Goal: Transaction & Acquisition: Obtain resource

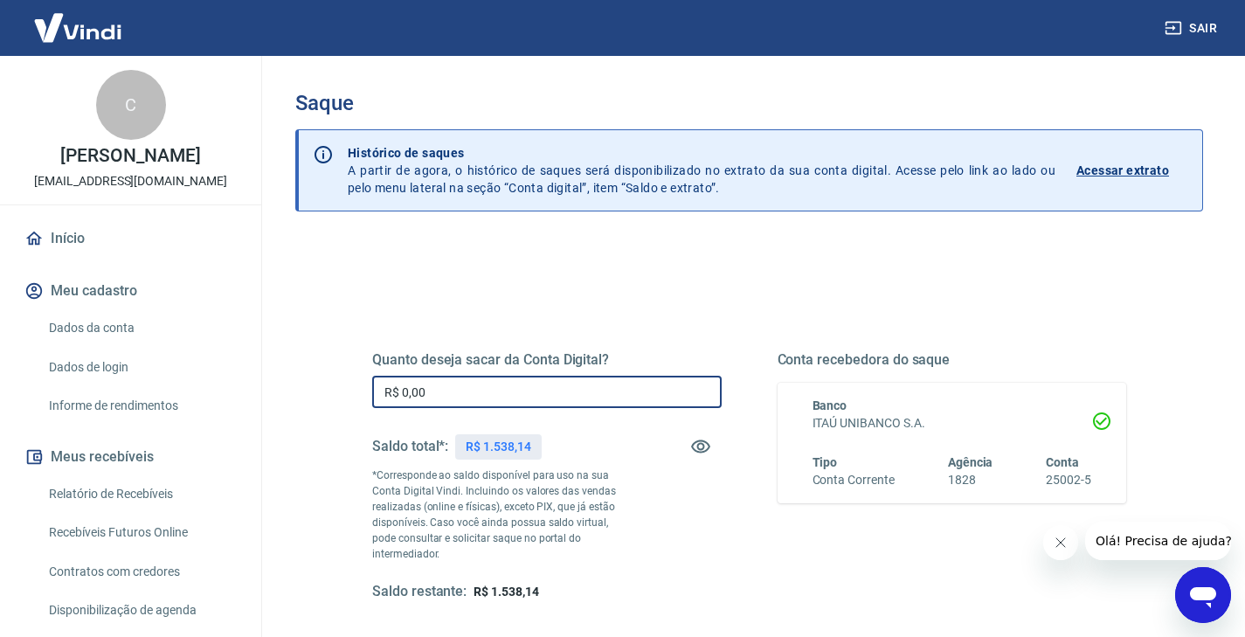
click at [553, 396] on input "R$ 0,00" at bounding box center [546, 392] width 349 height 32
type input "R$ 1.538,14"
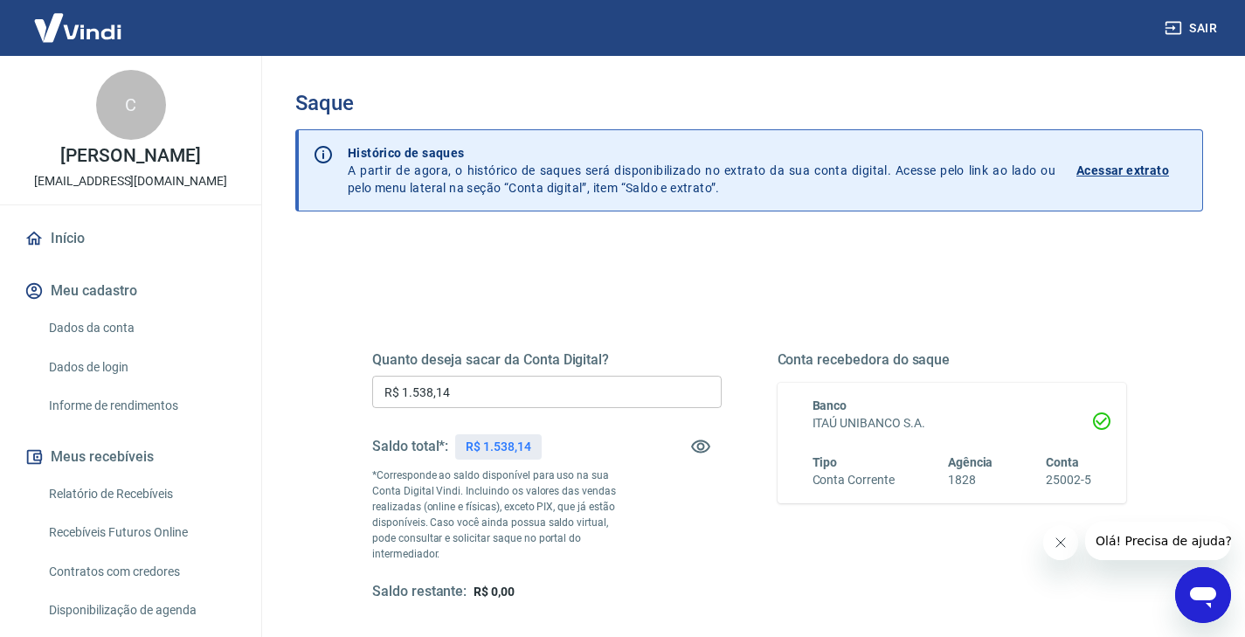
click at [1054, 542] on icon "Fechar mensagem da empresa" at bounding box center [1060, 542] width 14 height 14
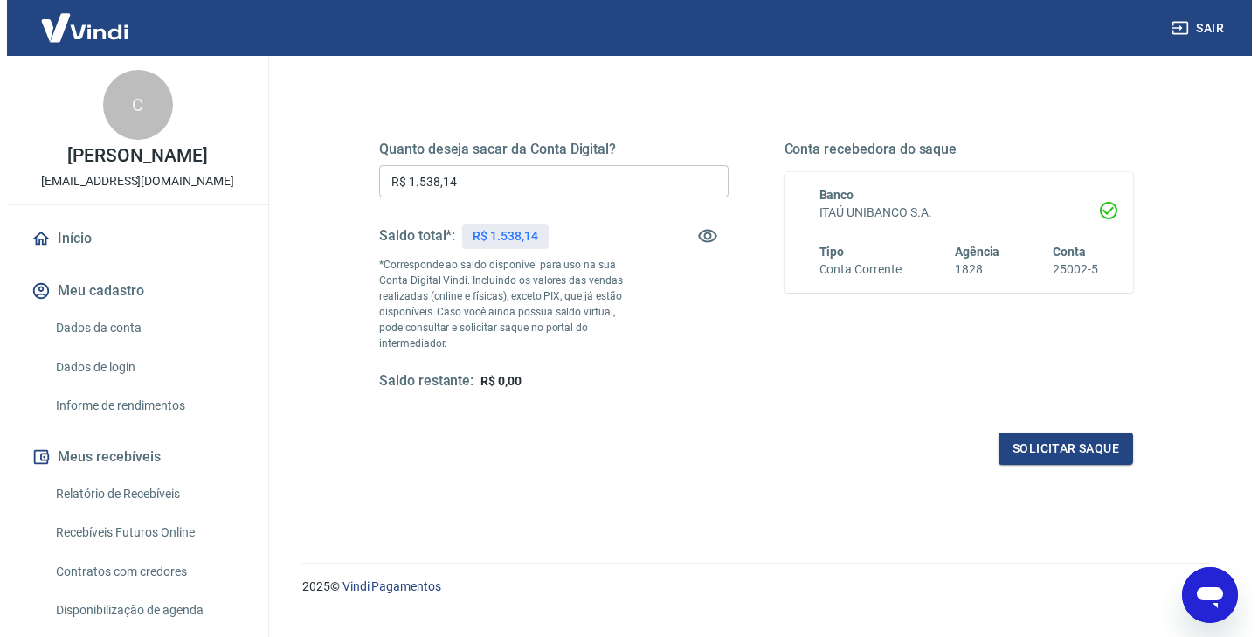
scroll to position [227, 0]
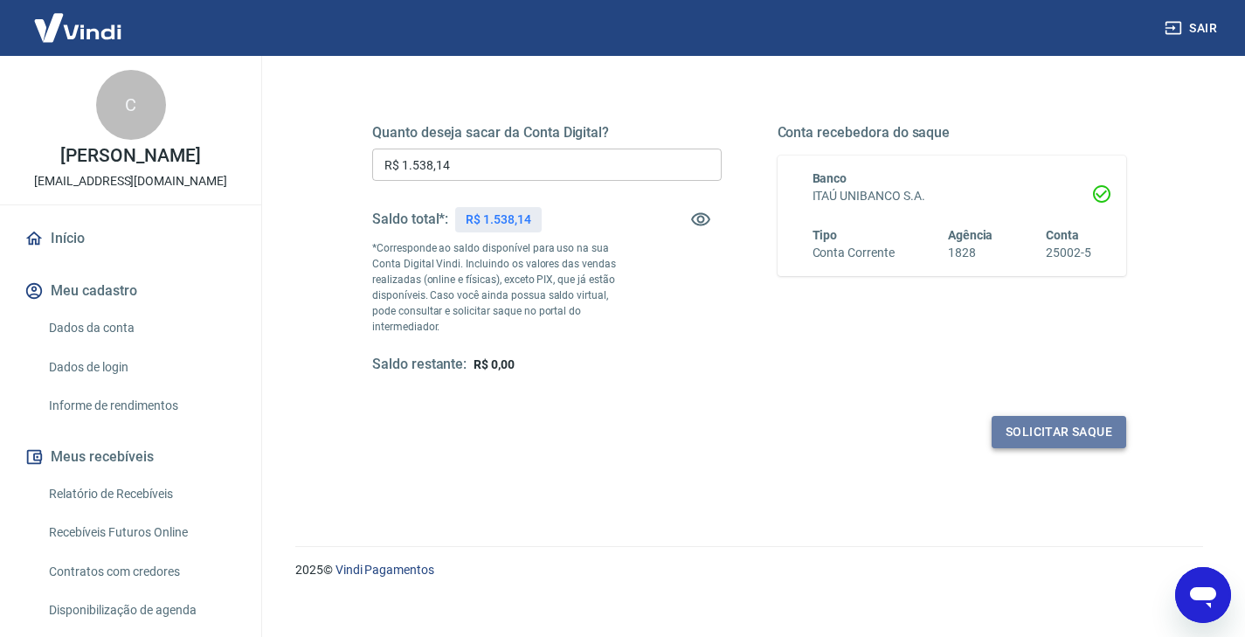
click at [1037, 424] on button "Solicitar saque" at bounding box center [1058, 432] width 135 height 32
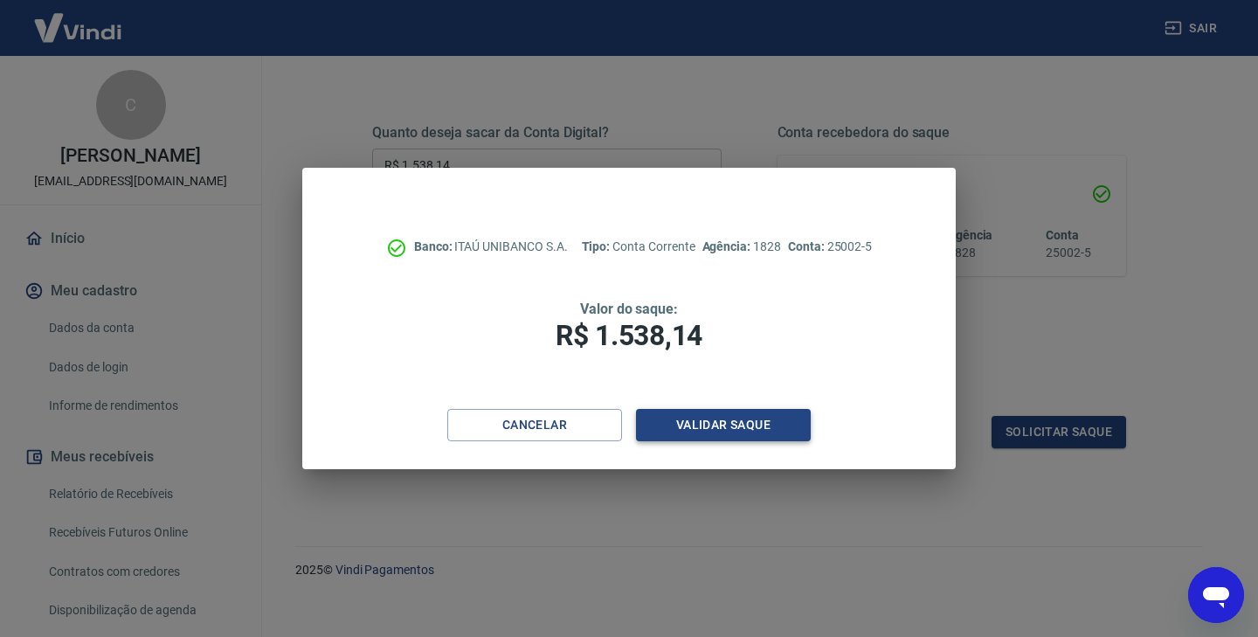
click at [767, 432] on button "Validar saque" at bounding box center [723, 425] width 175 height 32
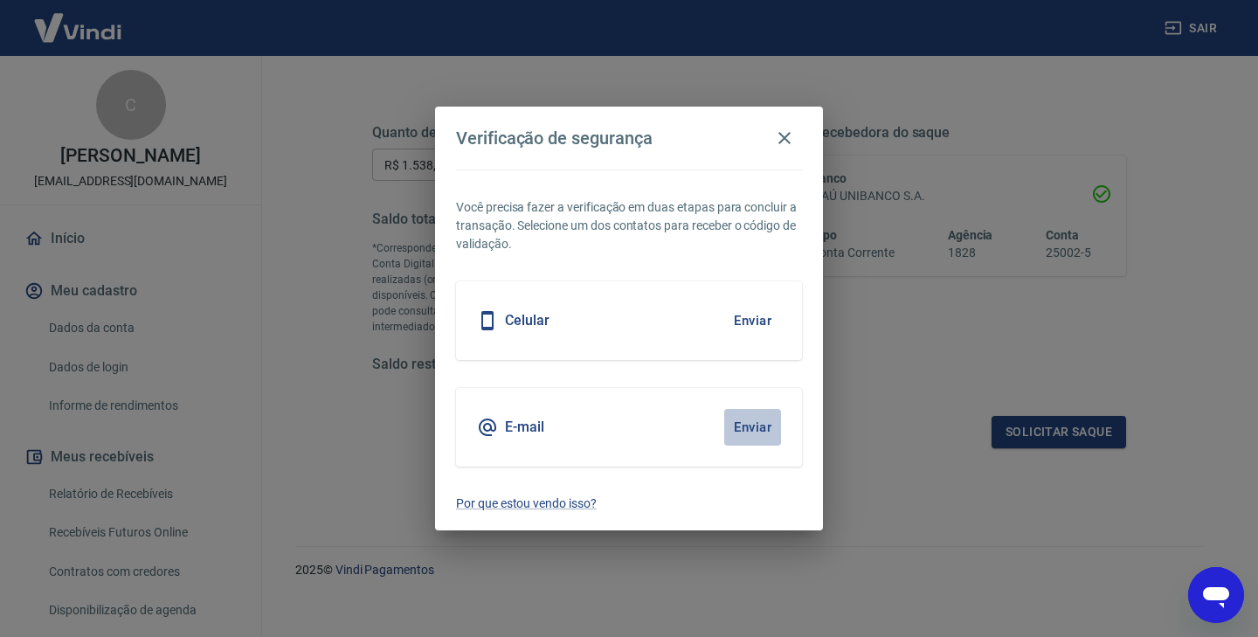
click at [758, 425] on button "Enviar" at bounding box center [752, 427] width 57 height 37
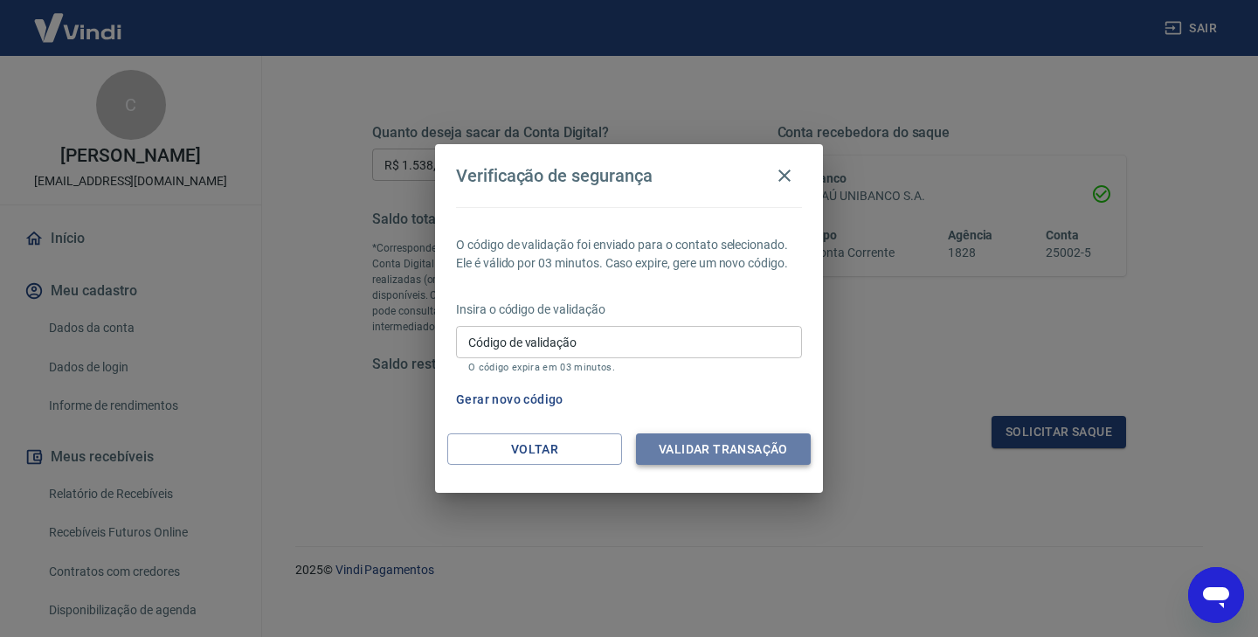
click at [729, 441] on button "Validar transação" at bounding box center [723, 449] width 175 height 32
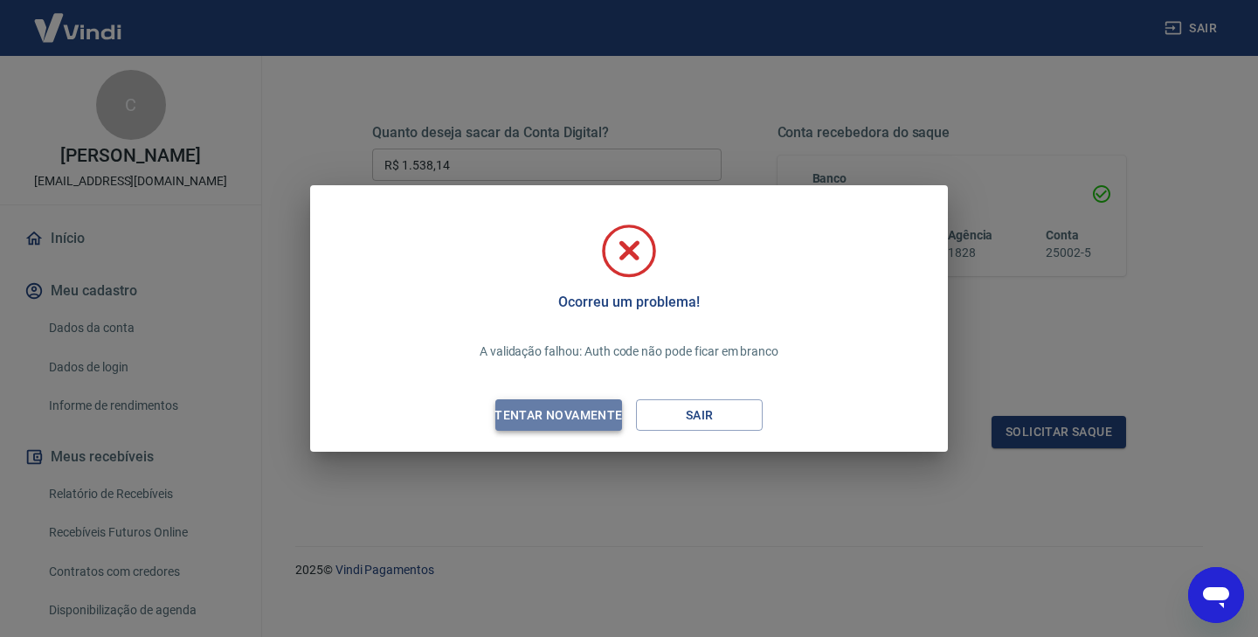
click at [560, 418] on div "Tentar novamente" at bounding box center [557, 415] width 169 height 22
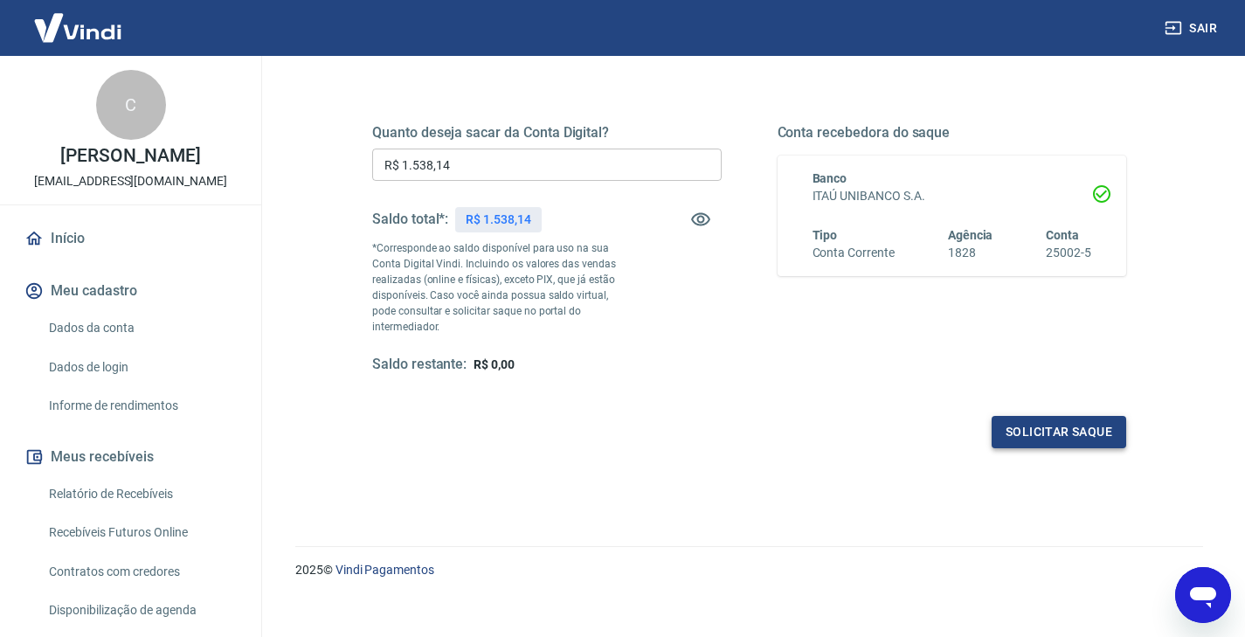
click at [1025, 416] on button "Solicitar saque" at bounding box center [1058, 432] width 135 height 32
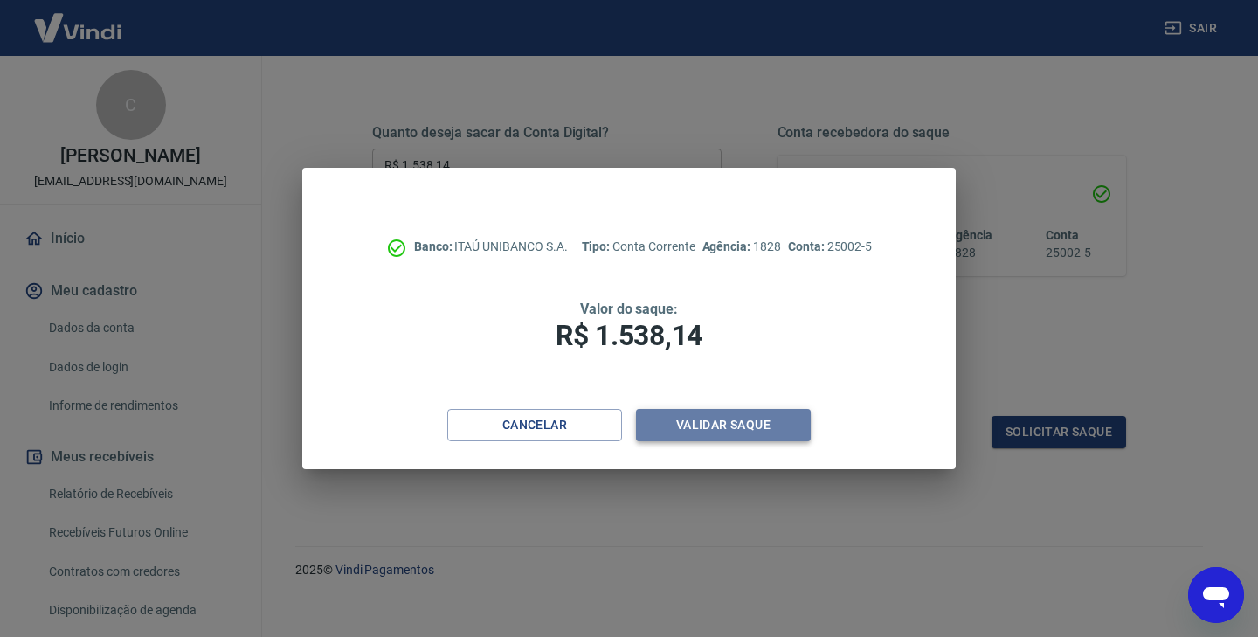
click at [727, 431] on button "Validar saque" at bounding box center [723, 425] width 175 height 32
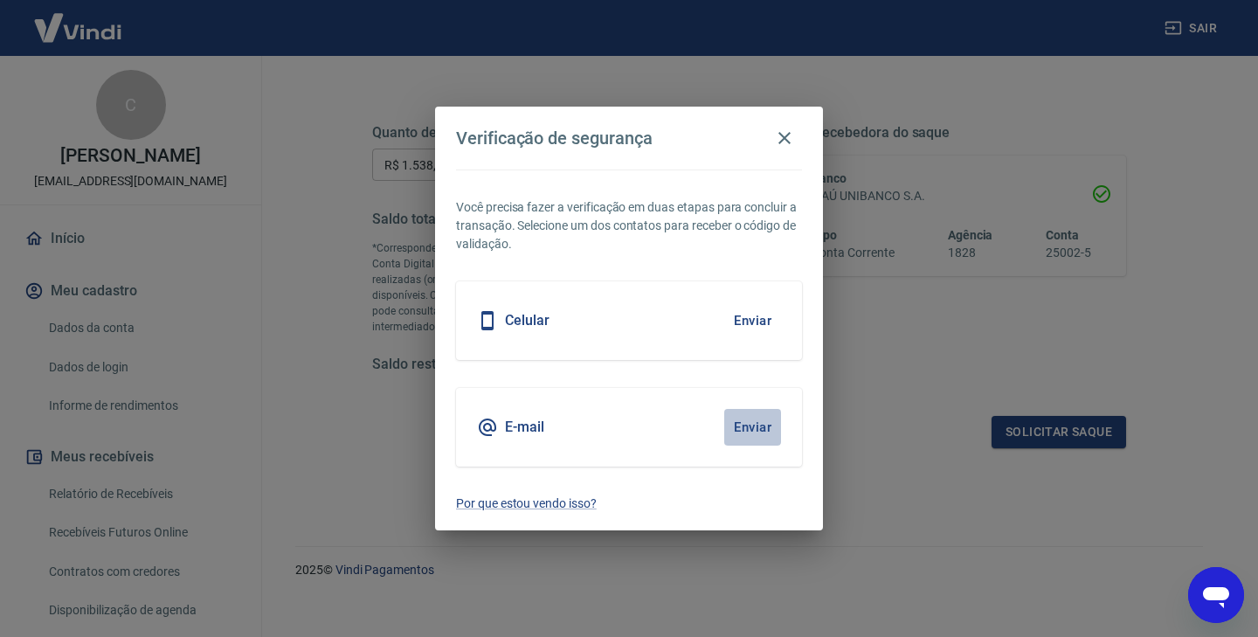
click at [757, 417] on button "Enviar" at bounding box center [752, 427] width 57 height 37
click at [625, 426] on div "E-mail Enviar" at bounding box center [629, 427] width 346 height 79
click at [790, 136] on icon "button" at bounding box center [784, 138] width 21 height 21
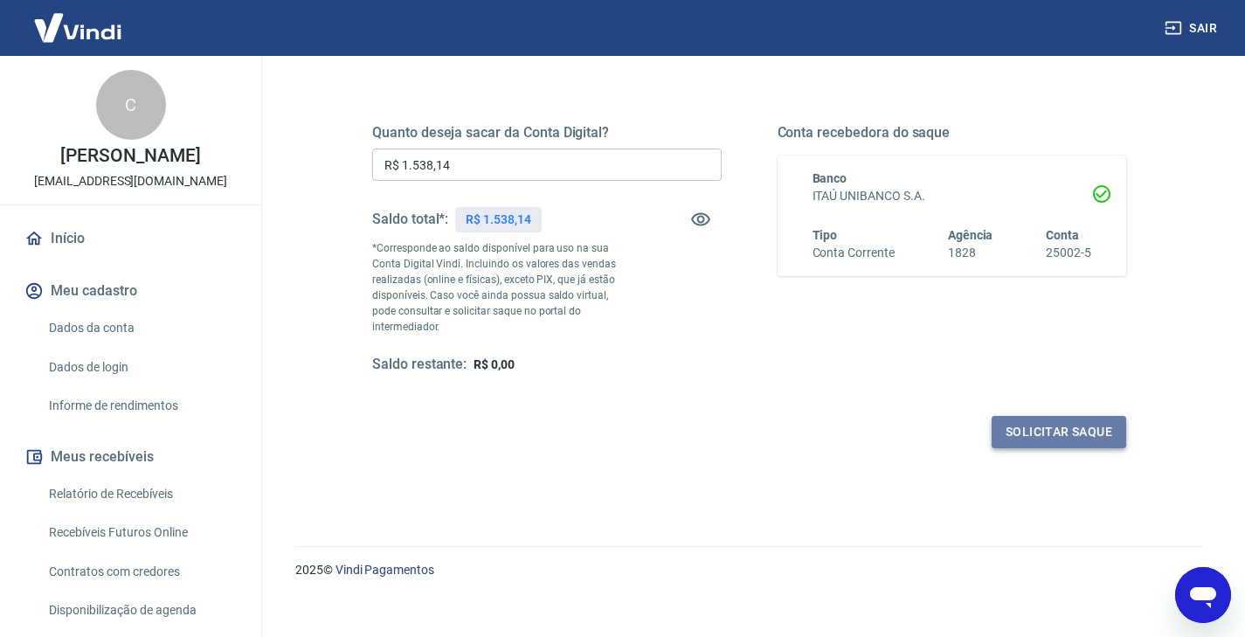
click at [1011, 424] on button "Solicitar saque" at bounding box center [1058, 432] width 135 height 32
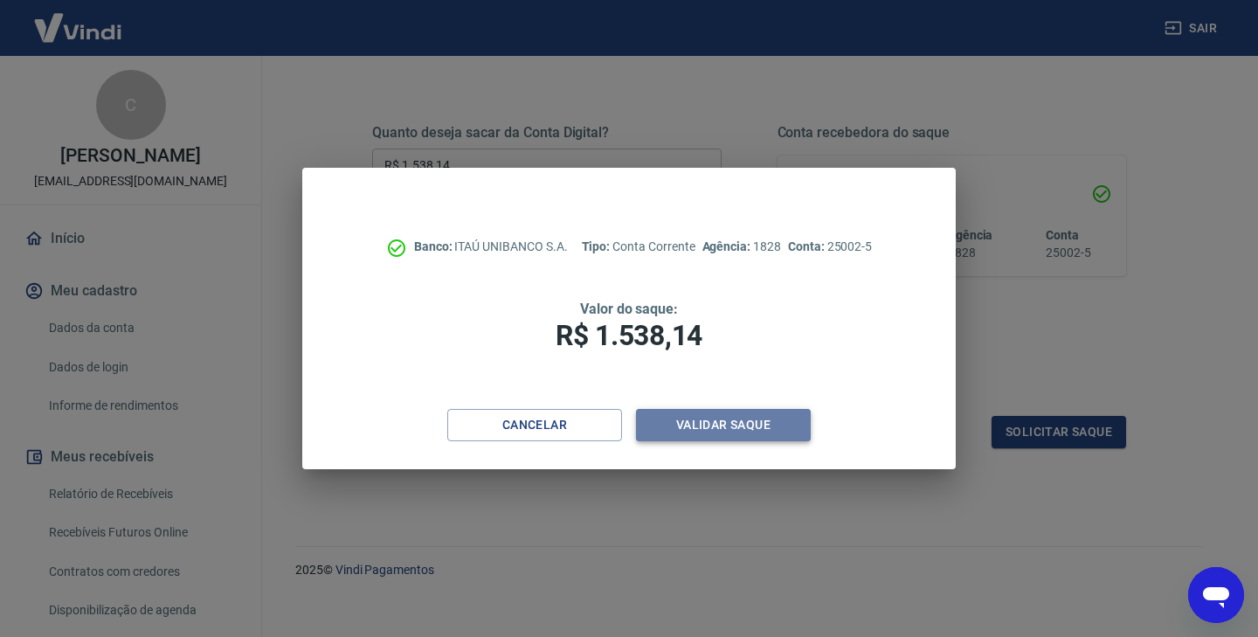
click at [763, 426] on button "Validar saque" at bounding box center [723, 425] width 175 height 32
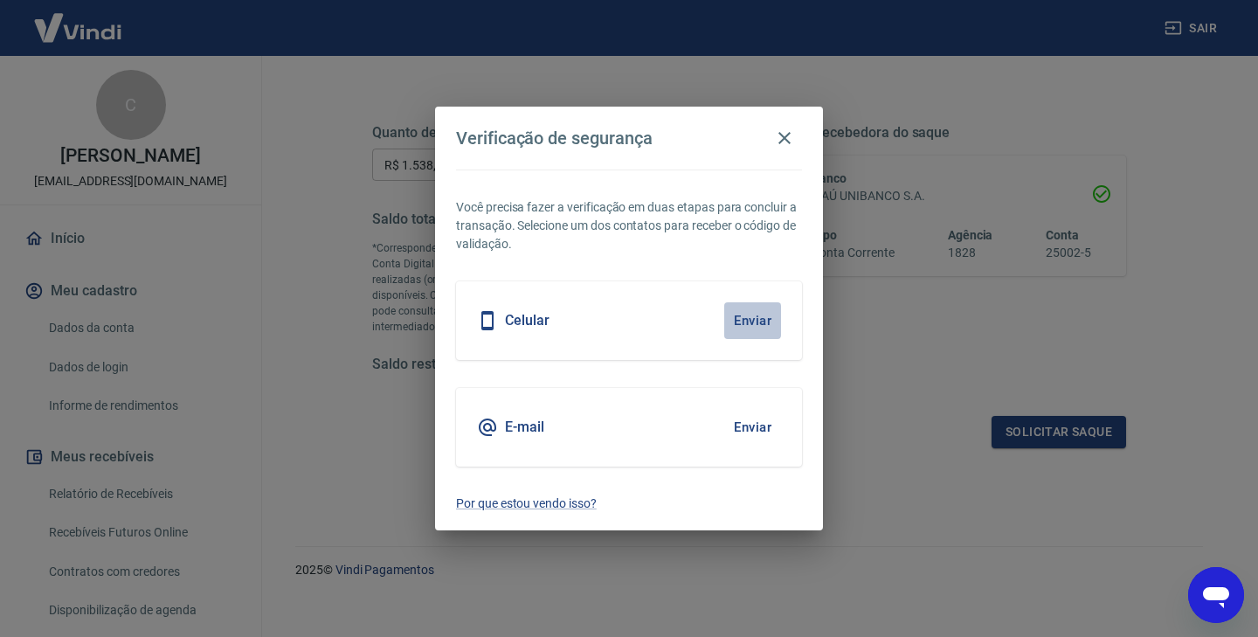
click at [763, 322] on button "Enviar" at bounding box center [752, 320] width 57 height 37
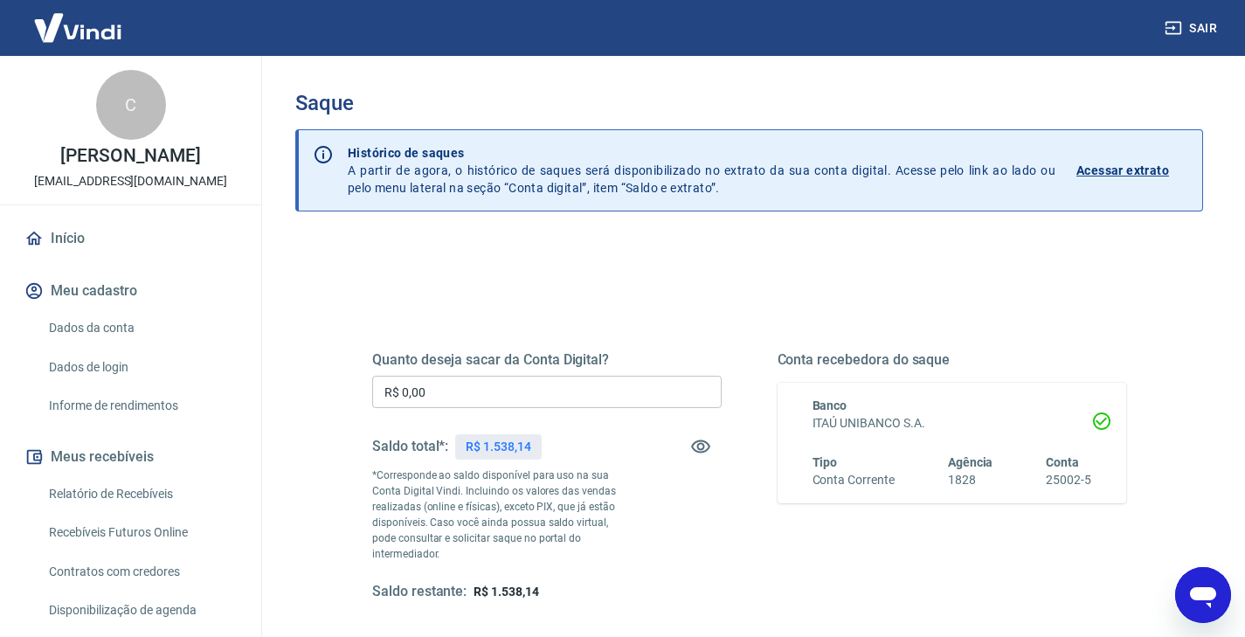
click at [577, 398] on input "R$ 0,00" at bounding box center [546, 392] width 349 height 32
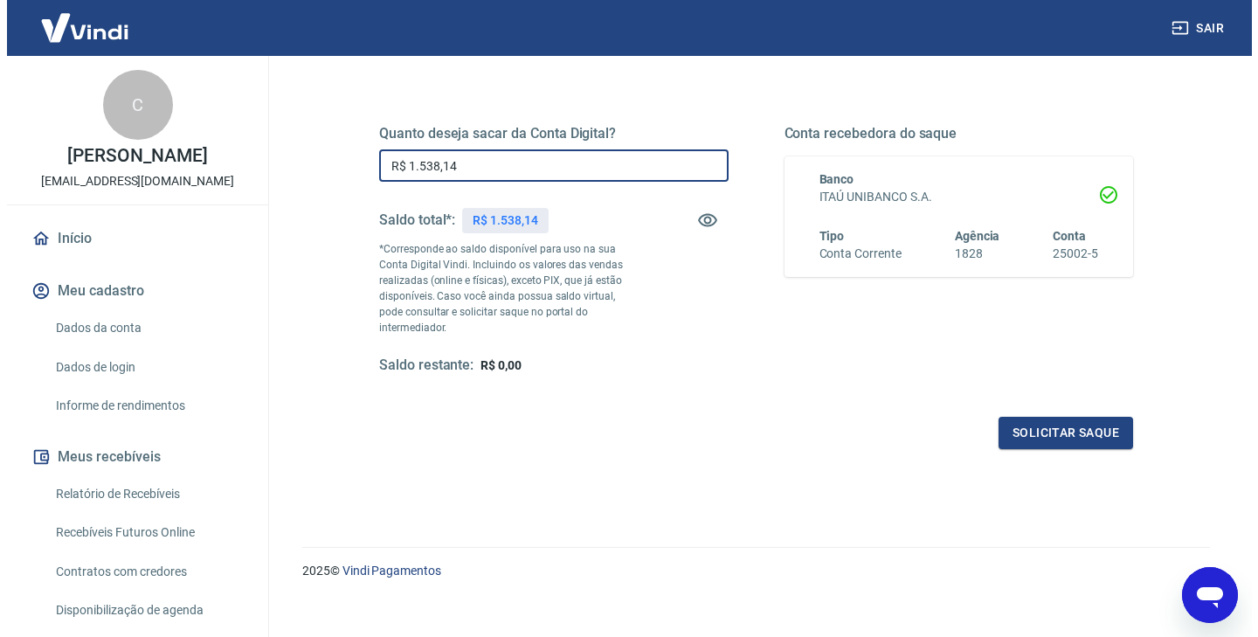
scroll to position [227, 0]
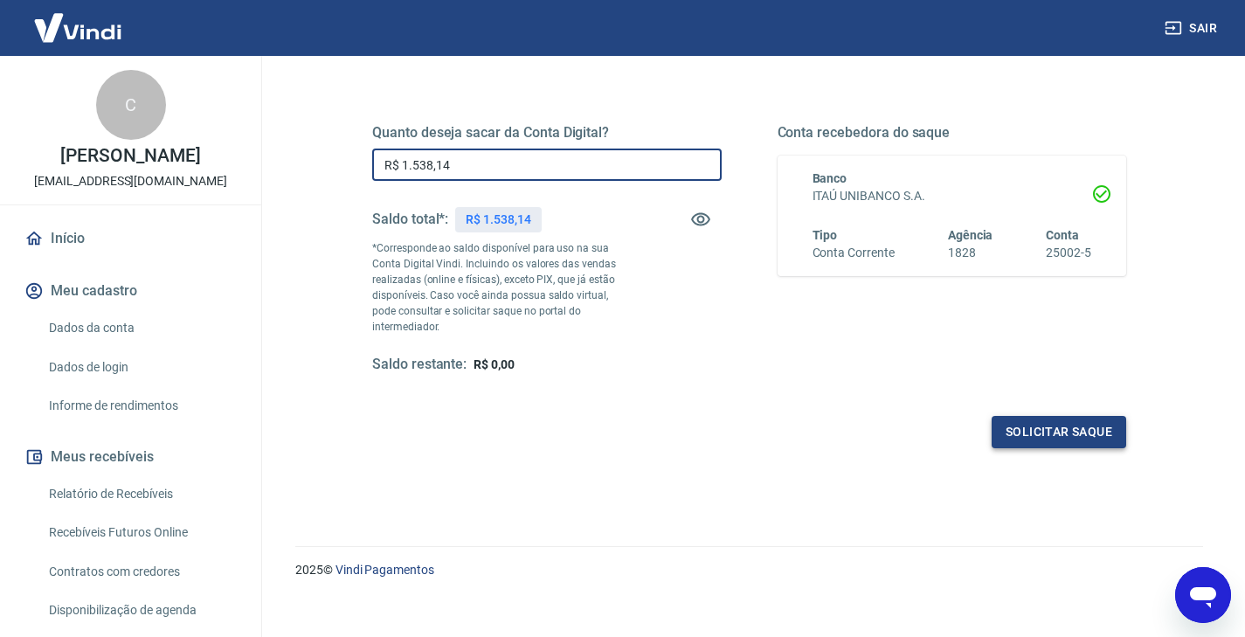
type input "R$ 1.538,14"
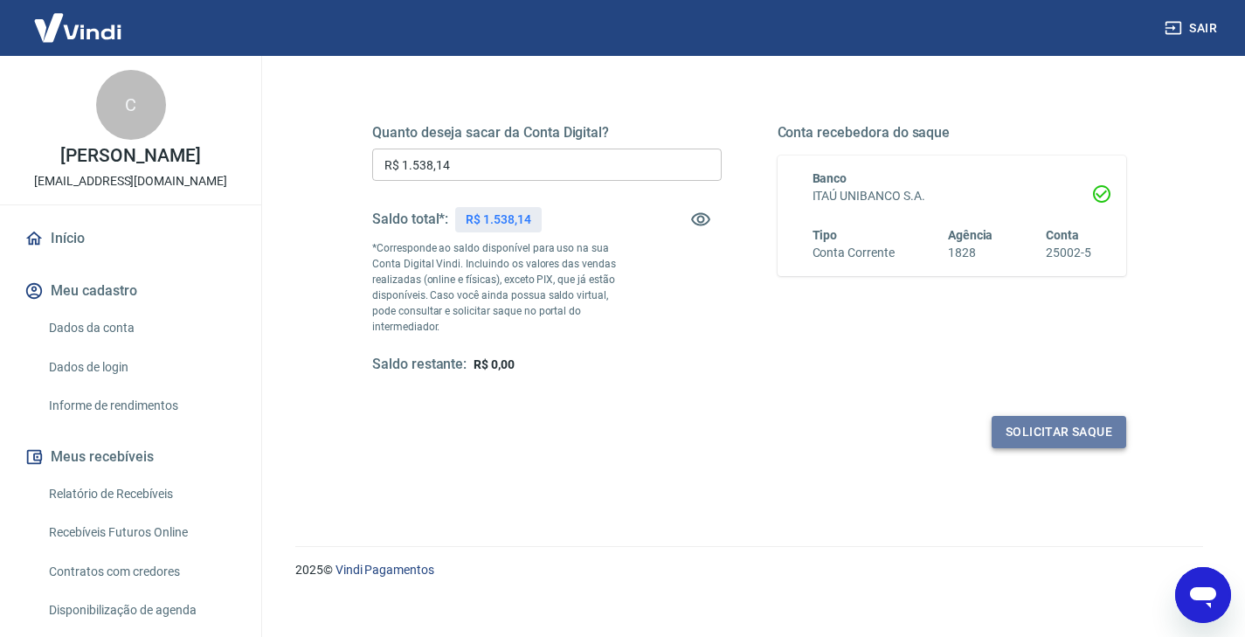
click at [1053, 416] on button "Solicitar saque" at bounding box center [1058, 432] width 135 height 32
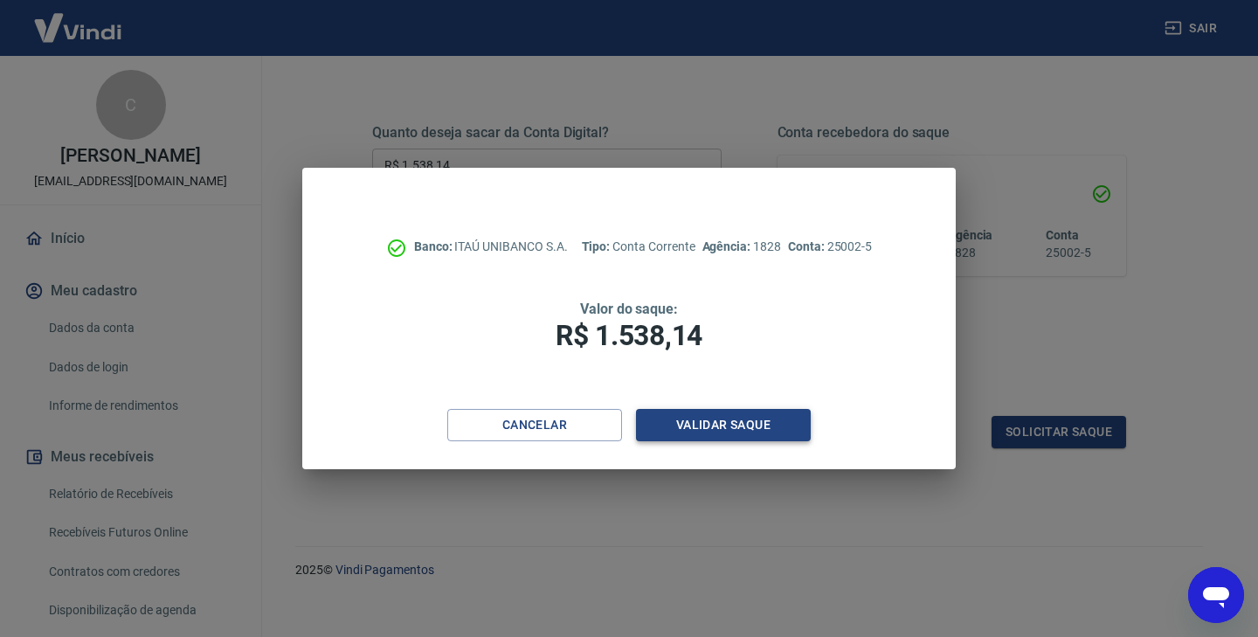
click at [790, 416] on button "Validar saque" at bounding box center [723, 425] width 175 height 32
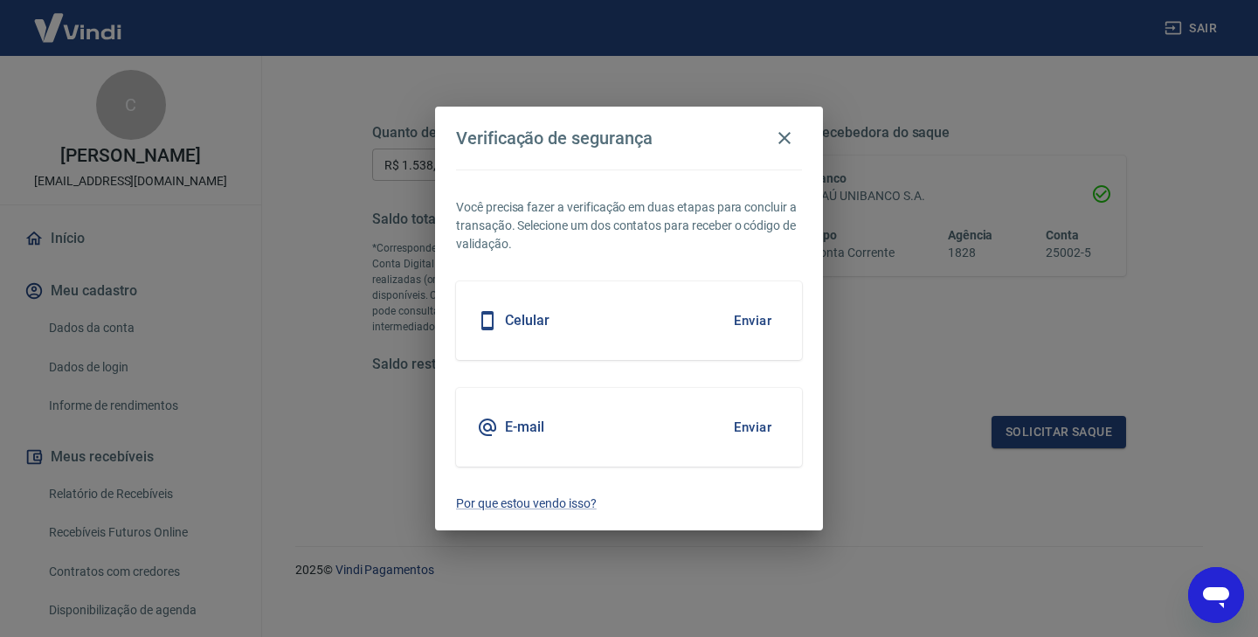
click at [759, 417] on button "Enviar" at bounding box center [752, 427] width 57 height 37
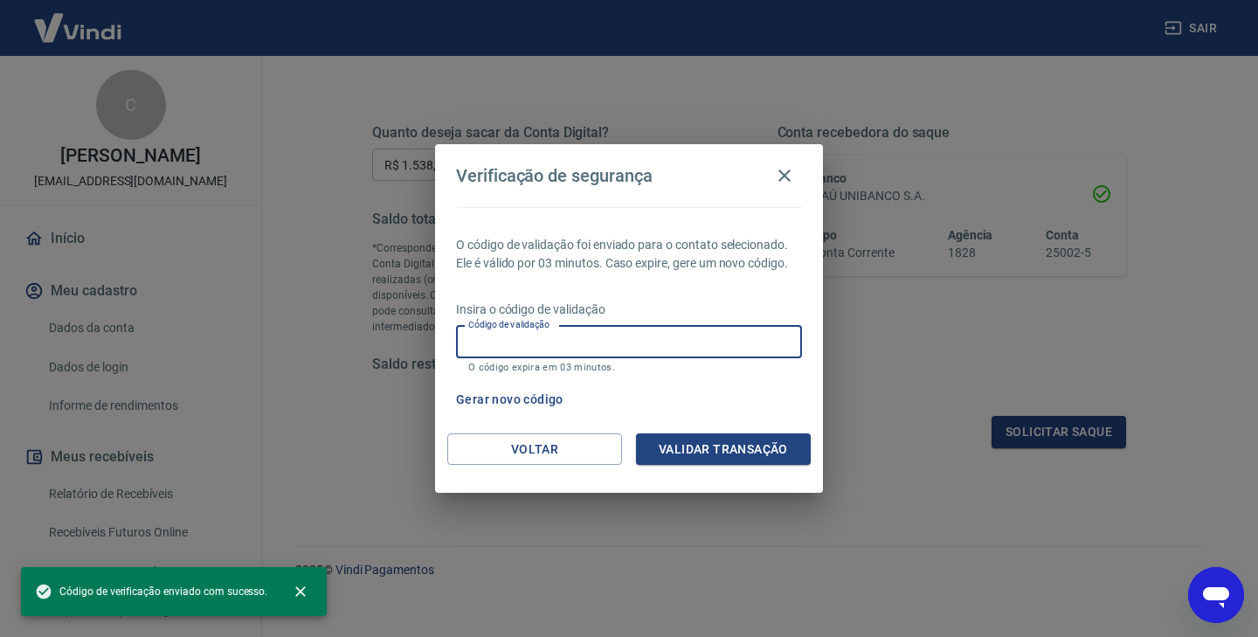
click at [587, 351] on input "Código de validação" at bounding box center [629, 342] width 346 height 32
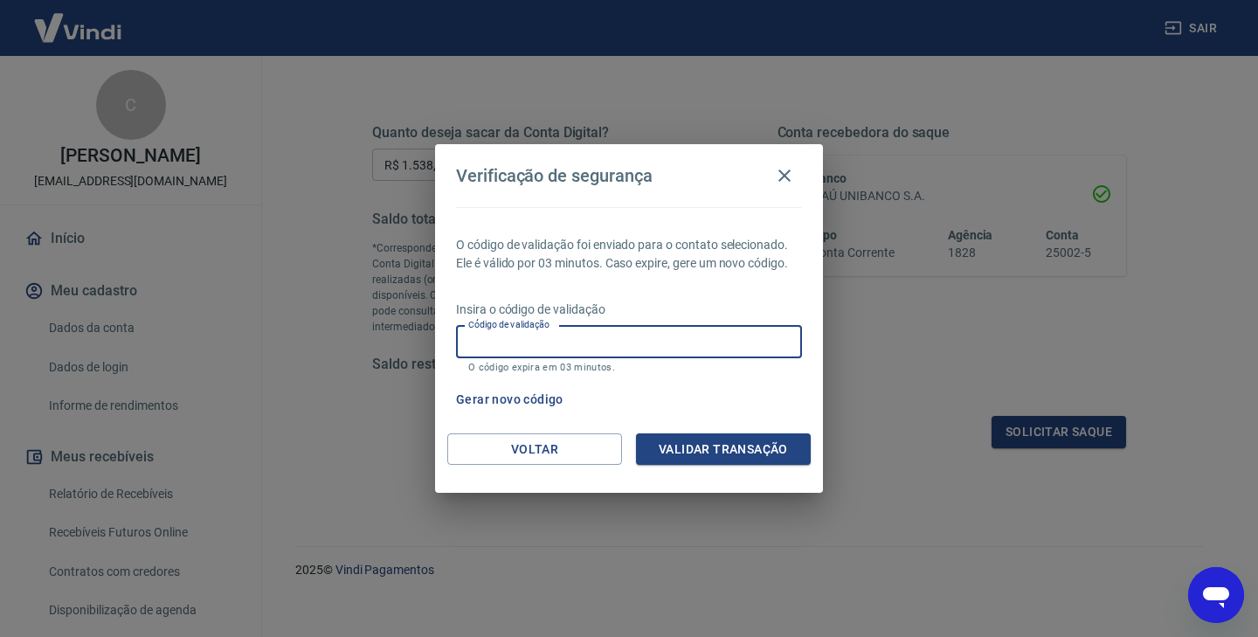
paste input "900547"
type input "900547"
click at [680, 453] on button "Validar transação" at bounding box center [723, 449] width 175 height 32
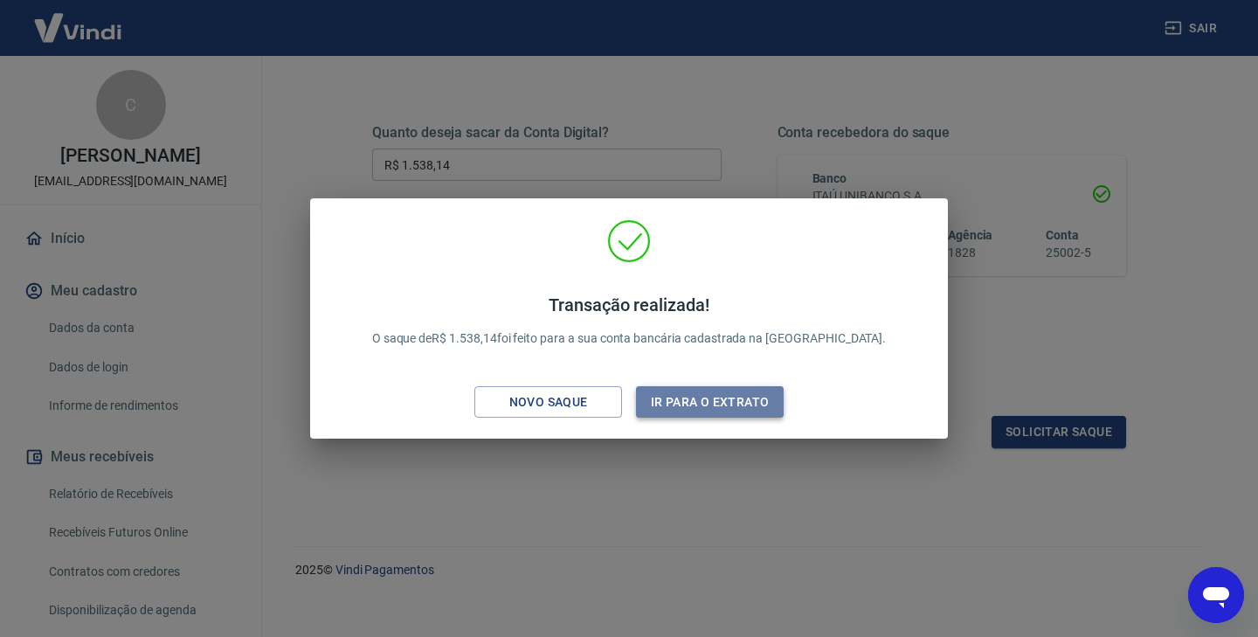
click at [726, 409] on button "Ir para o extrato" at bounding box center [710, 402] width 148 height 32
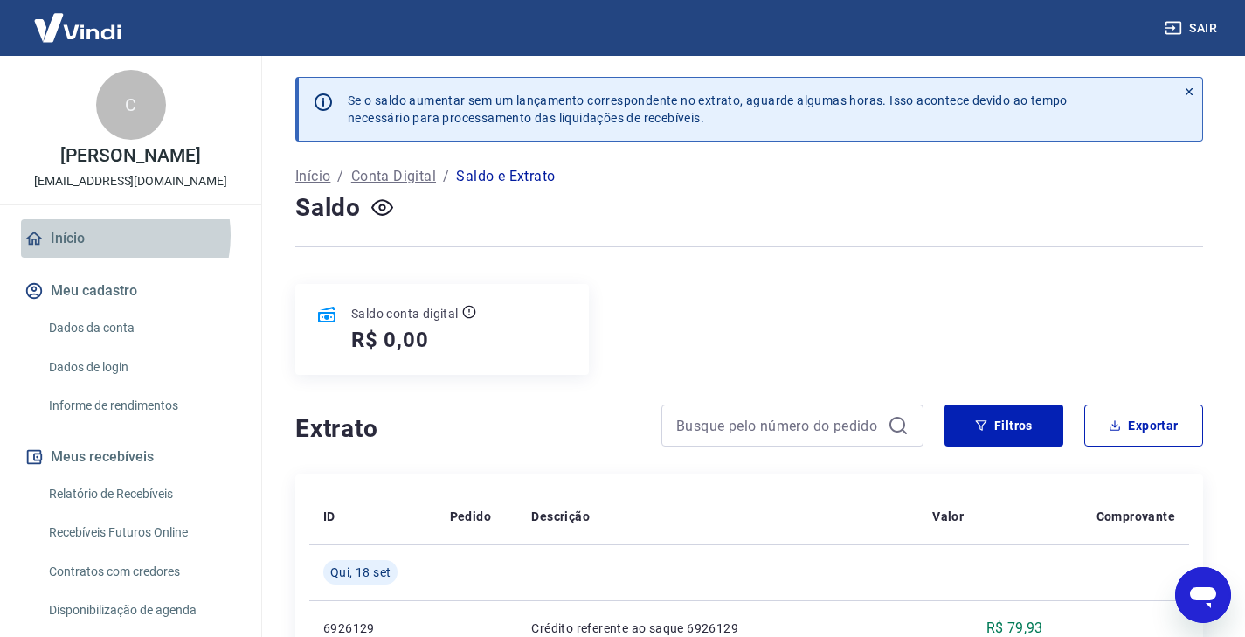
click at [101, 235] on link "Início" at bounding box center [130, 238] width 219 height 38
